Goal: Browse casually

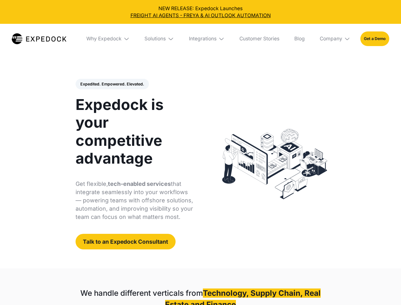
select select
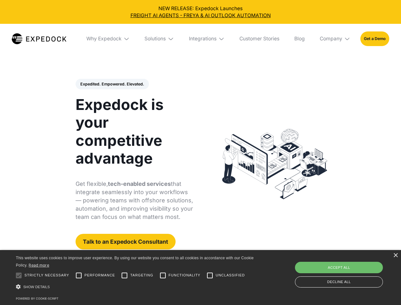
click at [200, 39] on div "Integrations" at bounding box center [203, 39] width 28 height 6
click at [108, 39] on div "Why Expedock" at bounding box center [103, 39] width 35 height 6
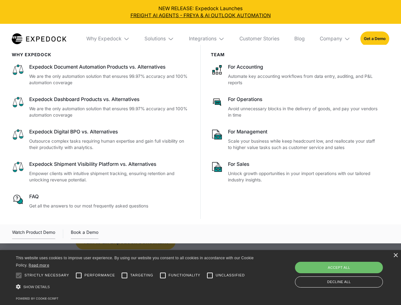
click at [160, 39] on div "Solutions" at bounding box center [154, 39] width 21 height 6
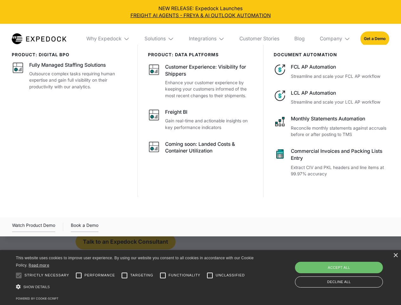
click at [207, 39] on div "Integrations" at bounding box center [203, 39] width 28 height 6
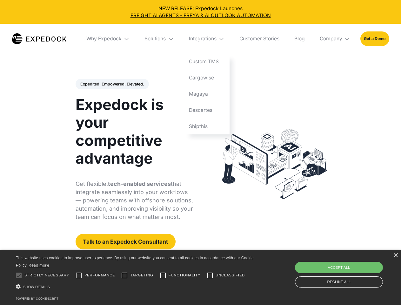
click at [335, 39] on div "Company" at bounding box center [331, 39] width 23 height 6
click at [112, 84] on div "Expedited. Empowered. Elevated. Automate Freight Document Extraction at 99.97% …" at bounding box center [135, 164] width 118 height 171
click at [19, 275] on div at bounding box center [18, 275] width 13 height 13
click at [79, 275] on input "Performance" at bounding box center [78, 275] width 13 height 13
checkbox input "true"
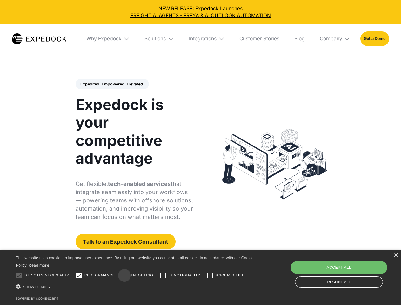
click at [124, 275] on input "Targeting" at bounding box center [124, 275] width 13 height 13
checkbox input "true"
click at [163, 275] on input "Functionality" at bounding box center [162, 275] width 13 height 13
checkbox input "true"
